Goal: Task Accomplishment & Management: Manage account settings

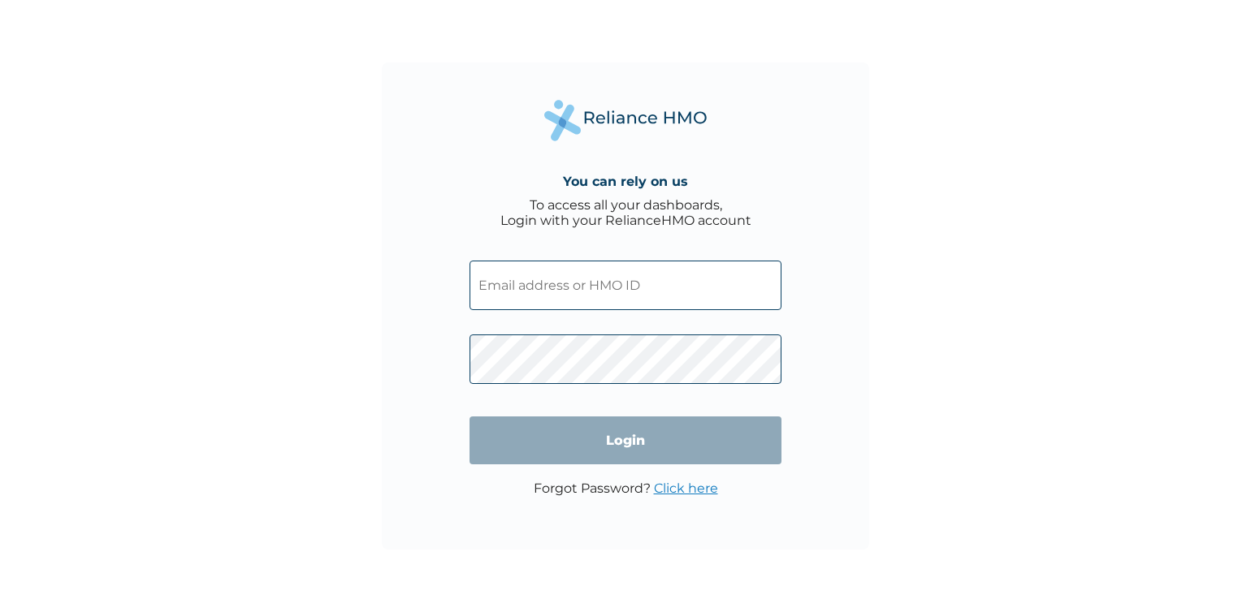
type input "SSD/10016/A"
click at [640, 443] on input "Login" at bounding box center [625, 441] width 312 height 48
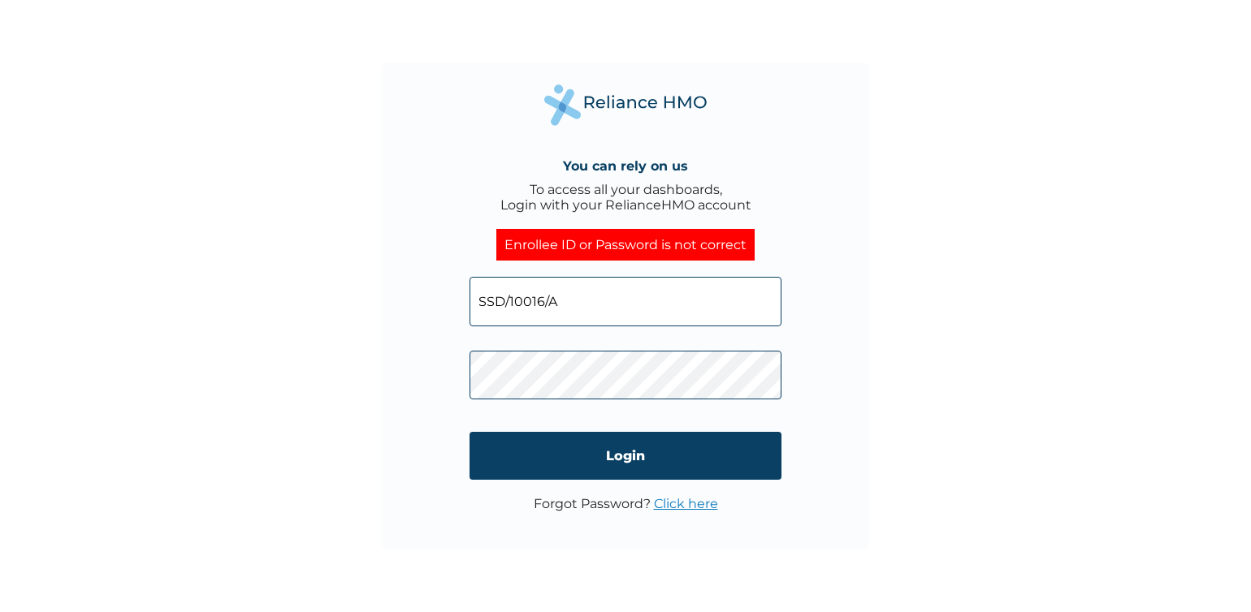
click at [364, 321] on div "You can rely on us To access all your dashboards, Login with your RelianceHMO a…" at bounding box center [625, 306] width 1251 height 612
click at [665, 458] on input "Login" at bounding box center [625, 456] width 312 height 48
click at [685, 510] on link "Click here" at bounding box center [686, 503] width 64 height 15
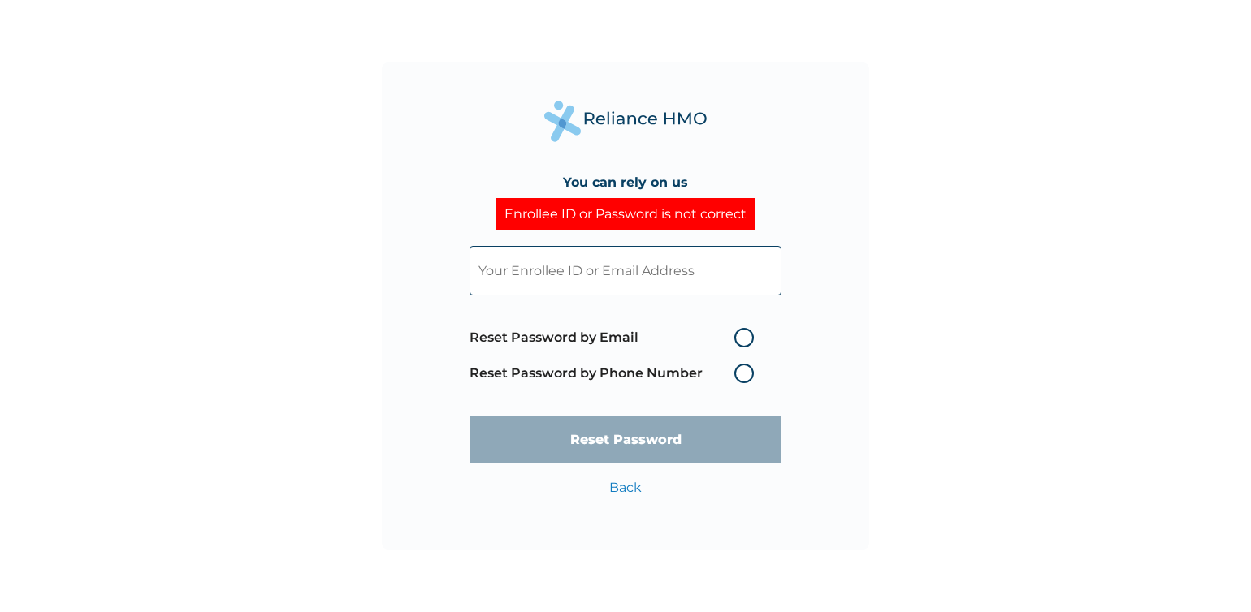
click at [746, 375] on label "Reset Password by Phone Number" at bounding box center [615, 373] width 292 height 19
click at [711, 254] on input "text" at bounding box center [625, 271] width 312 height 50
click at [989, 270] on div "You can rely on us Enrollee ID or Password is not correct Reset Password by Ema…" at bounding box center [625, 306] width 1251 height 612
click at [747, 378] on label "Reset Password by Phone Number" at bounding box center [615, 373] width 292 height 19
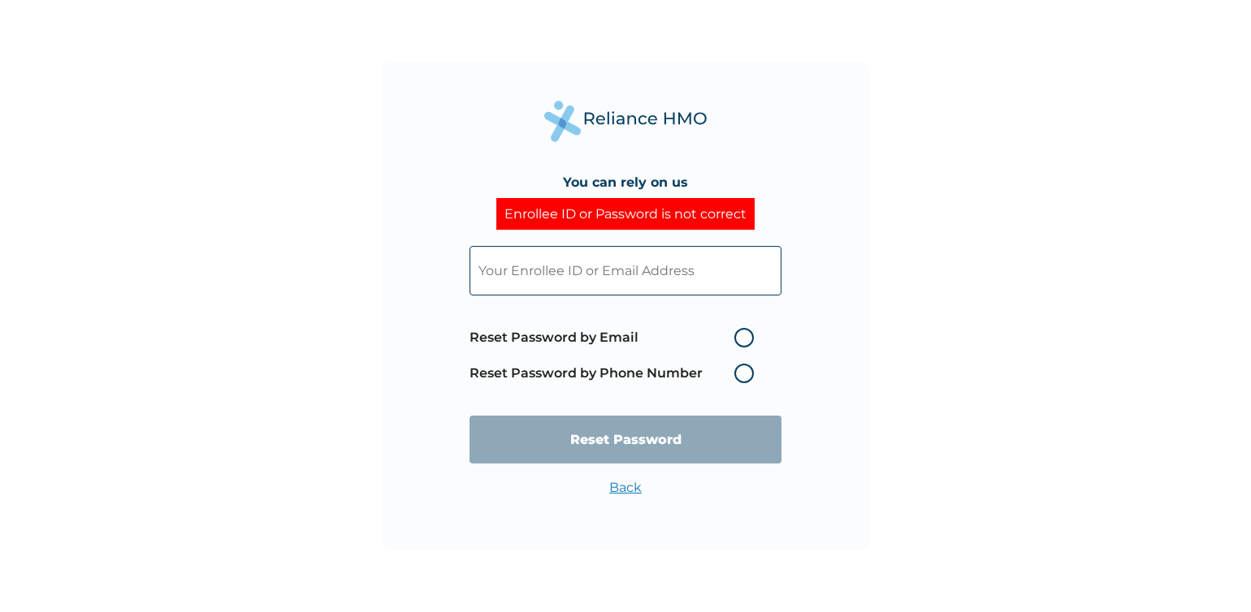
click at [556, 269] on input "text" at bounding box center [625, 271] width 312 height 50
type input "[EMAIL_ADDRESS][DOMAIN_NAME]"
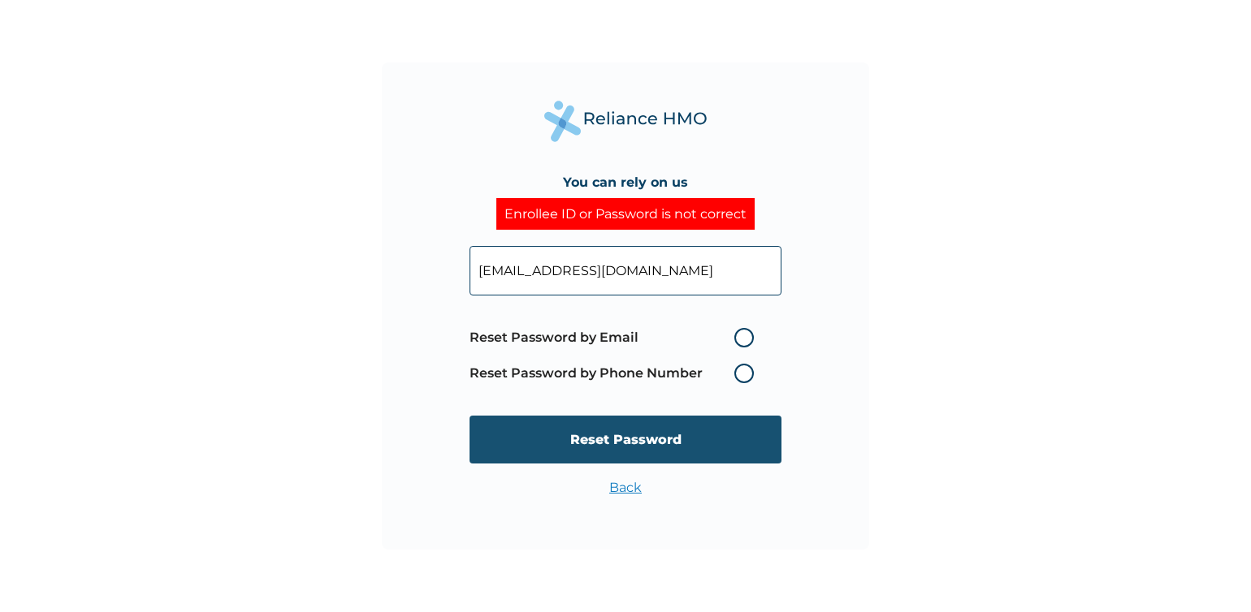
click at [672, 436] on input "Reset Password" at bounding box center [625, 440] width 312 height 48
